Goal: Task Accomplishment & Management: Manage account settings

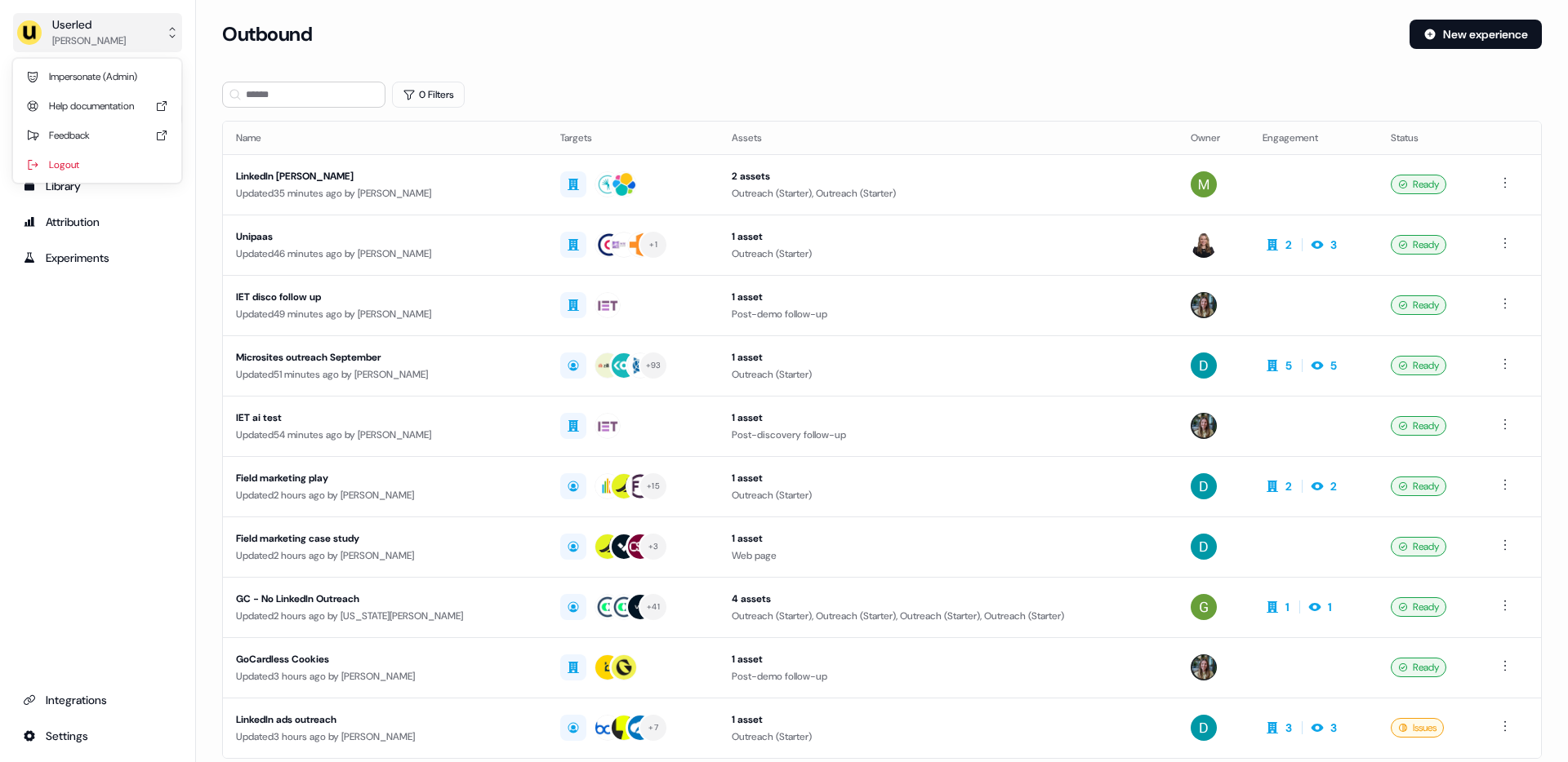
click at [78, 41] on div "Oliver Grogan" at bounding box center [89, 41] width 74 height 17
click at [78, 69] on div "Impersonate (Admin)" at bounding box center [97, 77] width 155 height 30
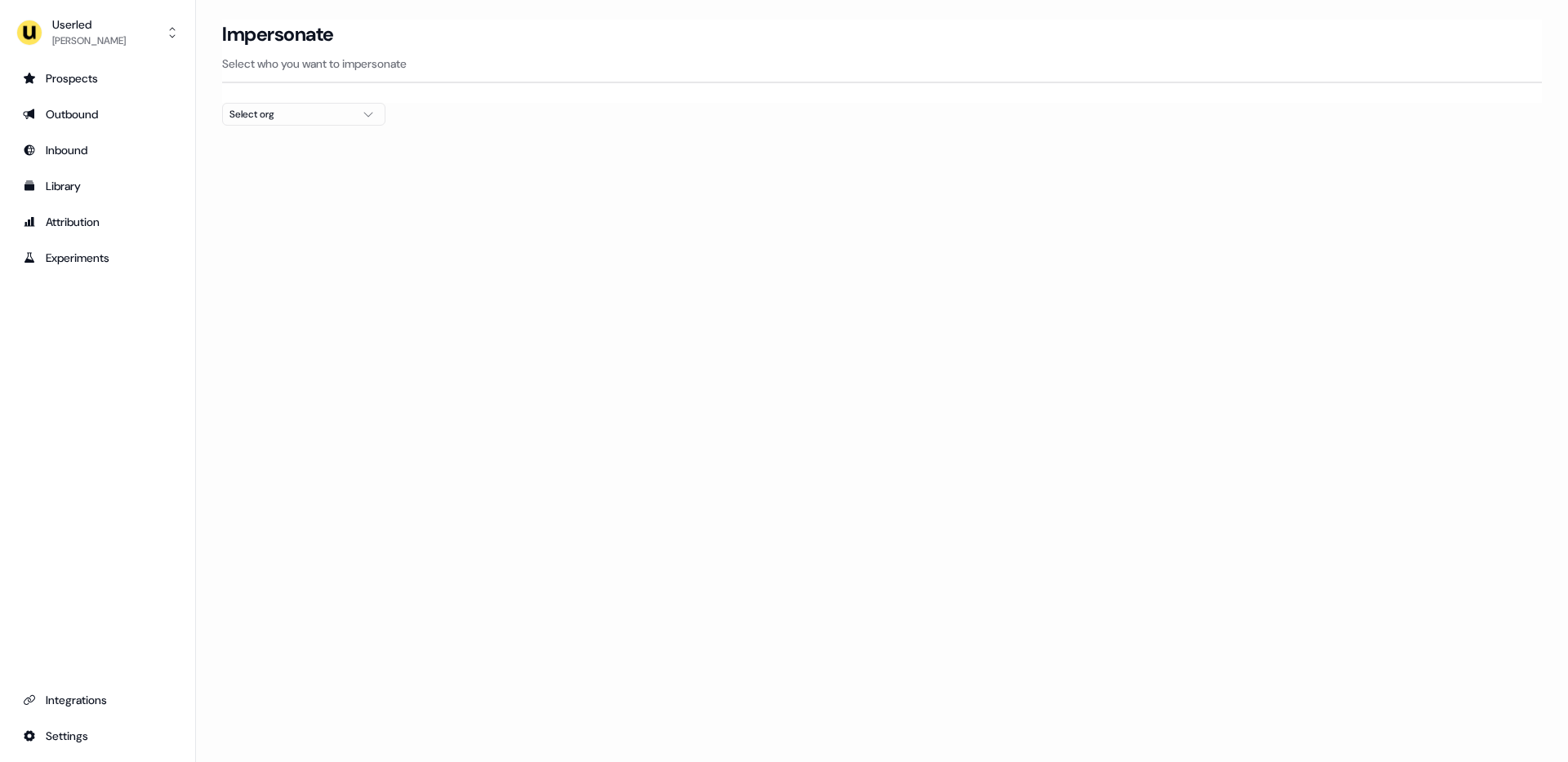
click at [278, 115] on div "Select org" at bounding box center [291, 114] width 123 height 17
type input "*****"
click at [298, 175] on div "nPlan" at bounding box center [303, 173] width 161 height 26
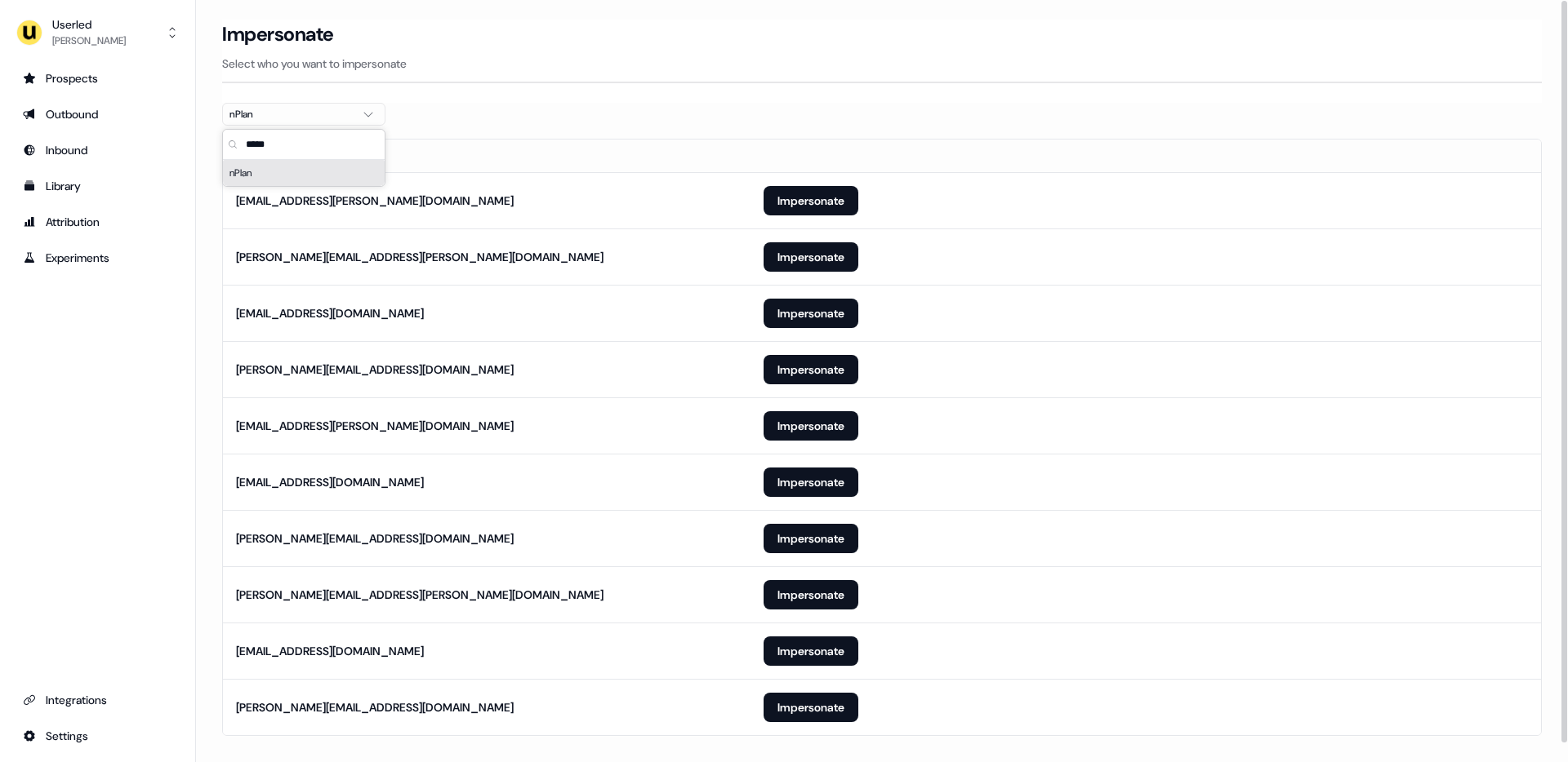
click at [661, 119] on section "Loading... Impersonate Select who you want to impersonate nPlan Email noah.rene…" at bounding box center [882, 400] width 1372 height 762
click at [819, 710] on button "Impersonate" at bounding box center [810, 707] width 94 height 30
